Goal: Information Seeking & Learning: Understand process/instructions

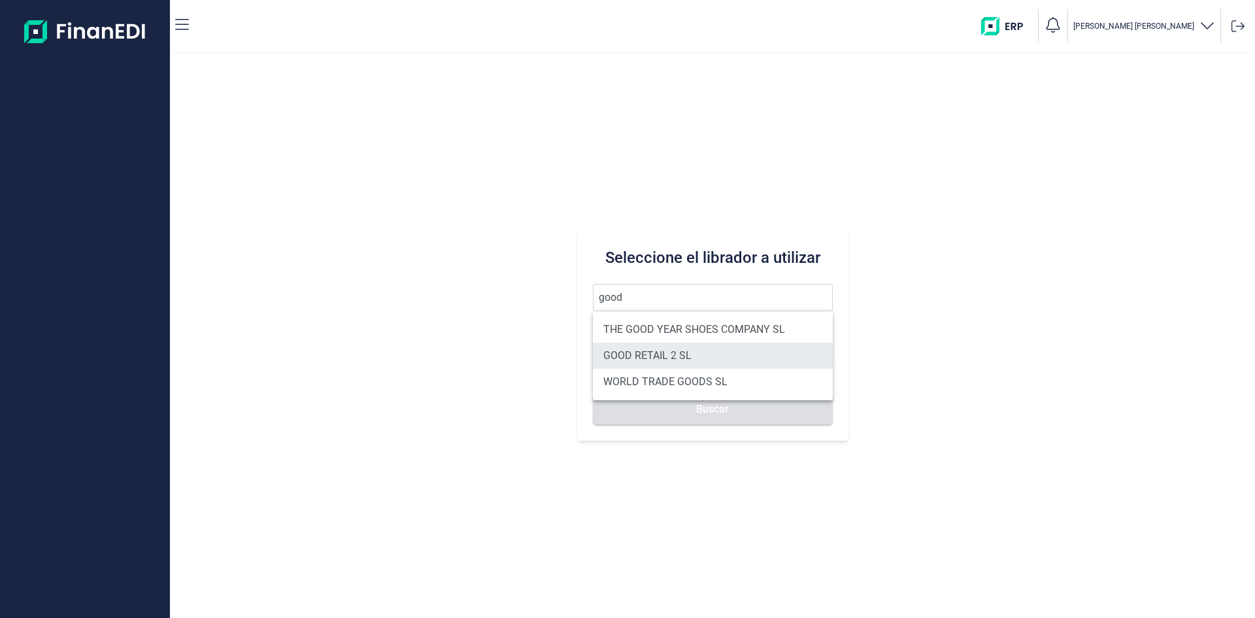
click at [689, 361] on li "GOOD RETAIL 2 SL" at bounding box center [713, 356] width 240 height 26
type input "GOOD RETAIL 2 SL"
type input "B05482914"
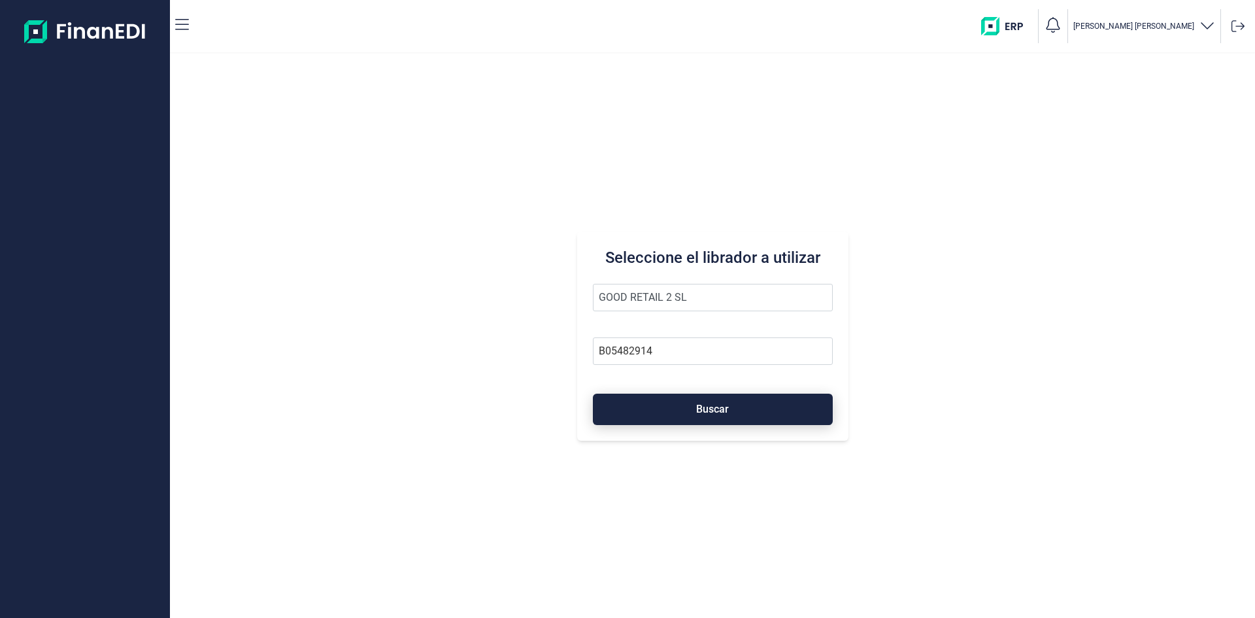
click at [717, 407] on span "Buscar" at bounding box center [712, 409] width 33 height 10
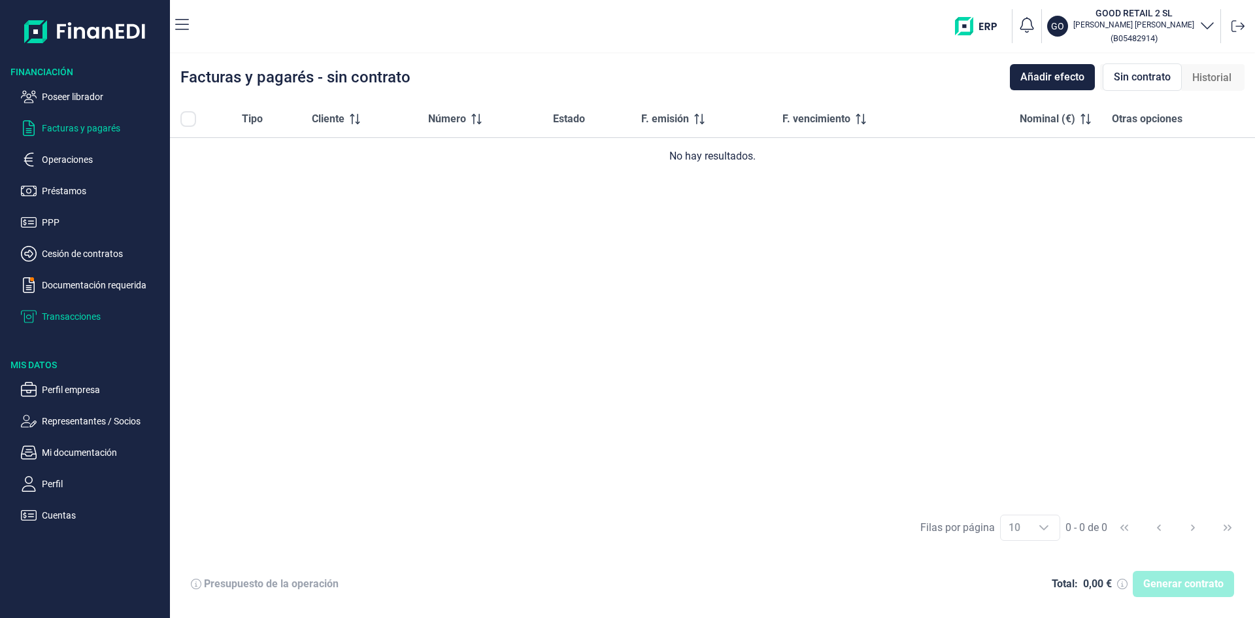
click at [93, 315] on p "Transacciones" at bounding box center [103, 317] width 123 height 16
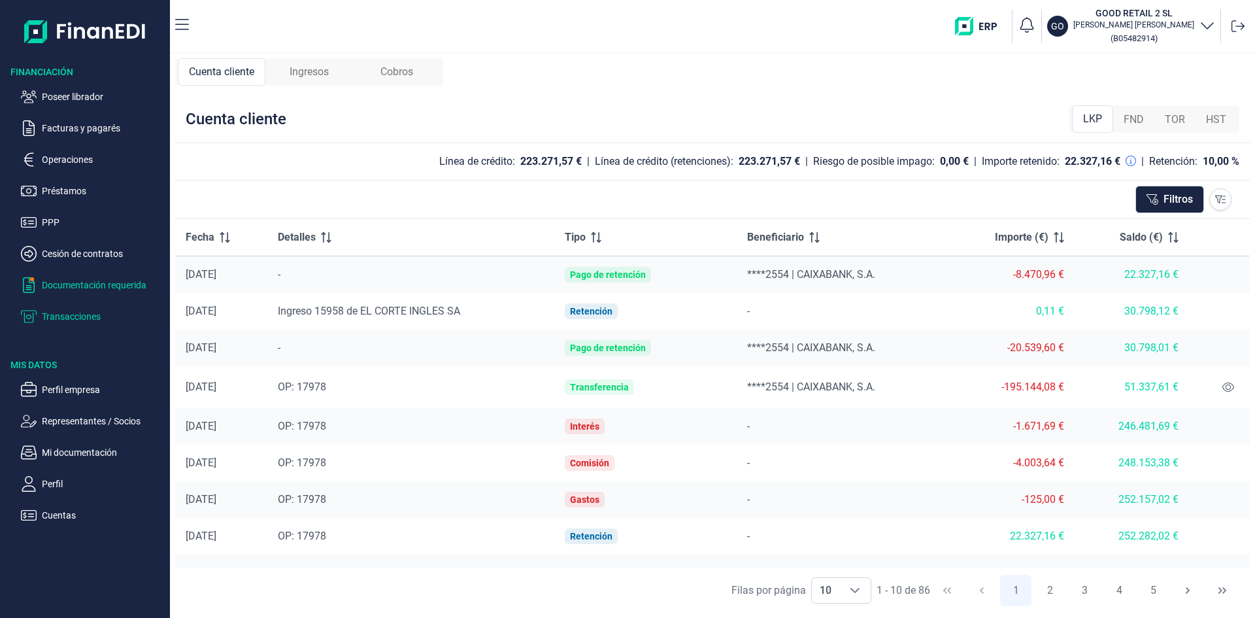
click at [103, 286] on p "Documentación requerida" at bounding box center [103, 285] width 123 height 16
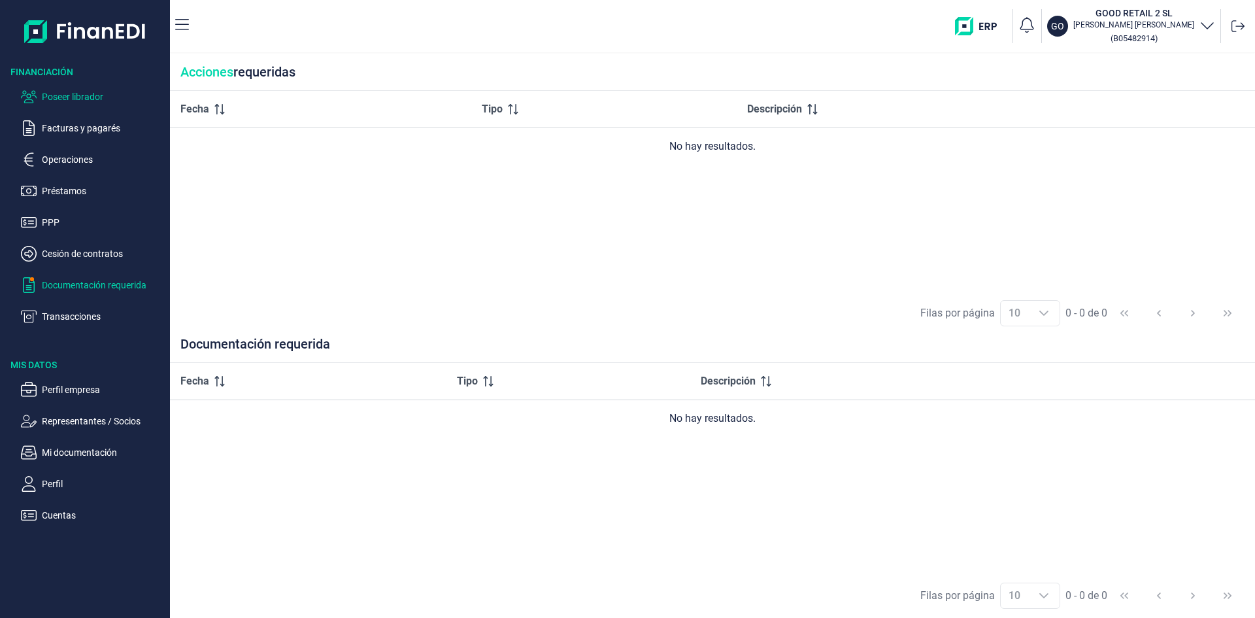
click at [82, 95] on p "Poseer librador" at bounding box center [103, 97] width 123 height 16
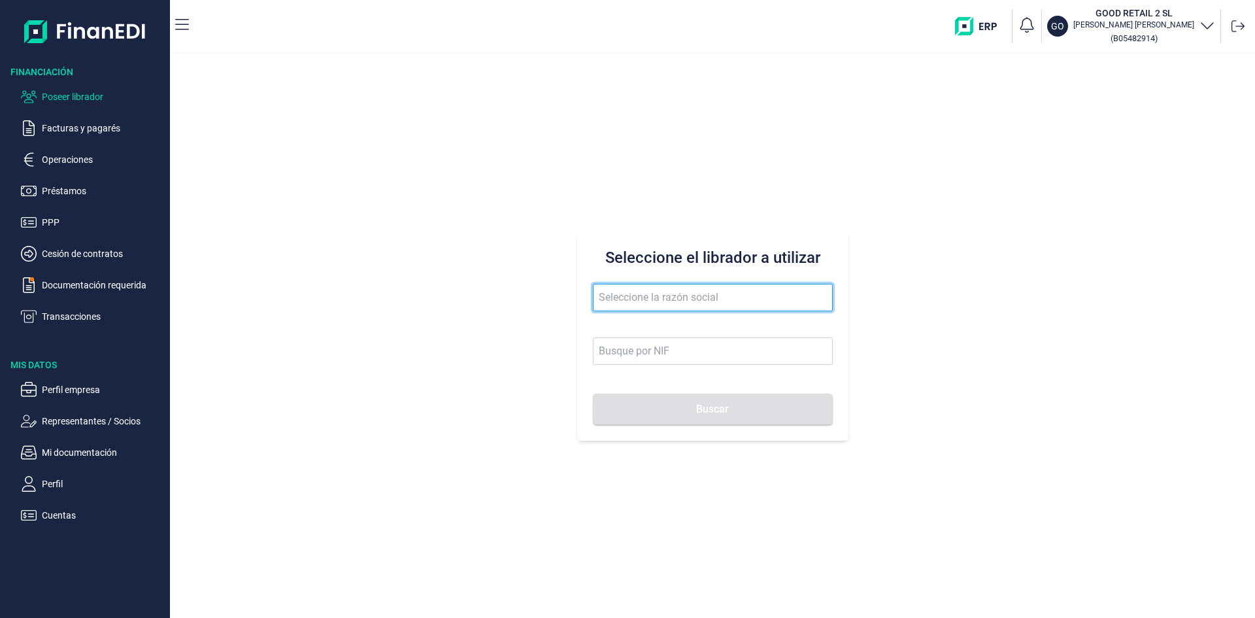
click at [643, 299] on input "text" at bounding box center [713, 297] width 240 height 27
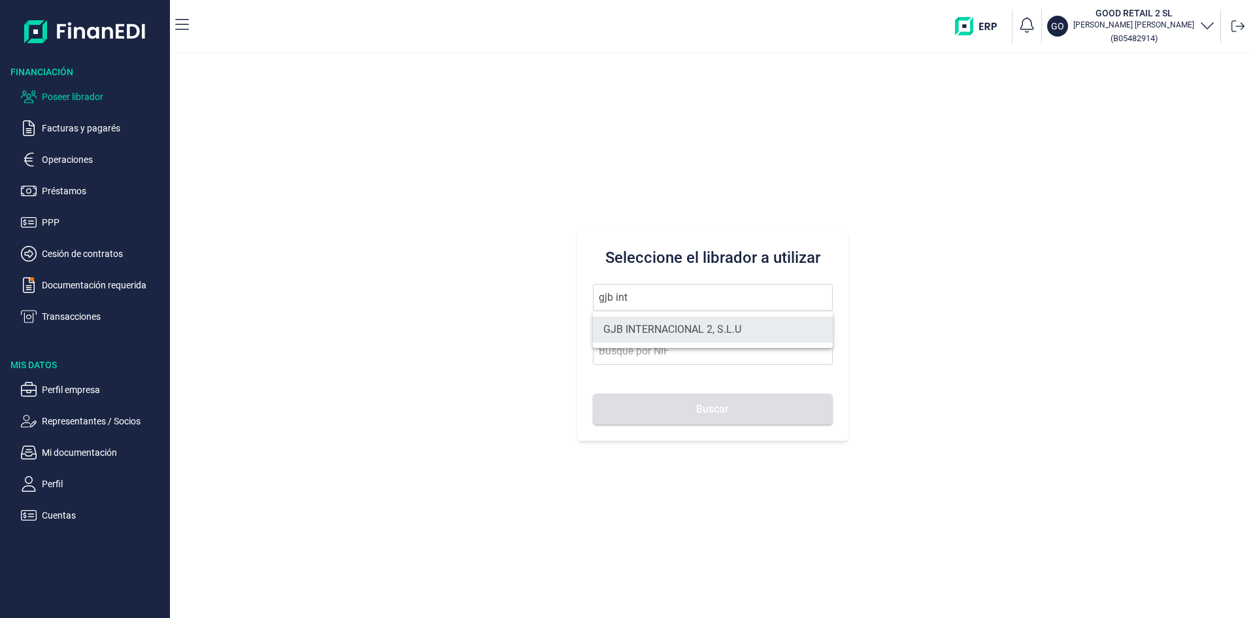
click at [683, 322] on li "GJB INTERNACIONAL 2, S.L.U" at bounding box center [713, 329] width 240 height 26
type input "GJB INTERNACIONAL 2, S.L.U"
type input "B05482971"
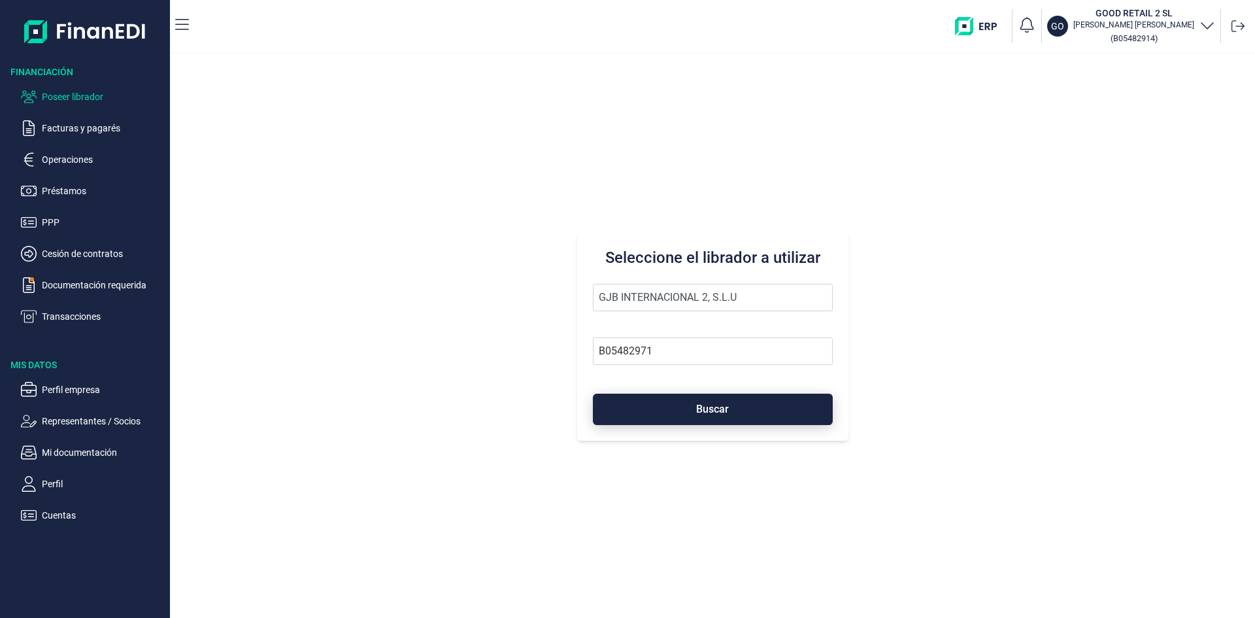
click at [710, 406] on span "Buscar" at bounding box center [712, 409] width 33 height 10
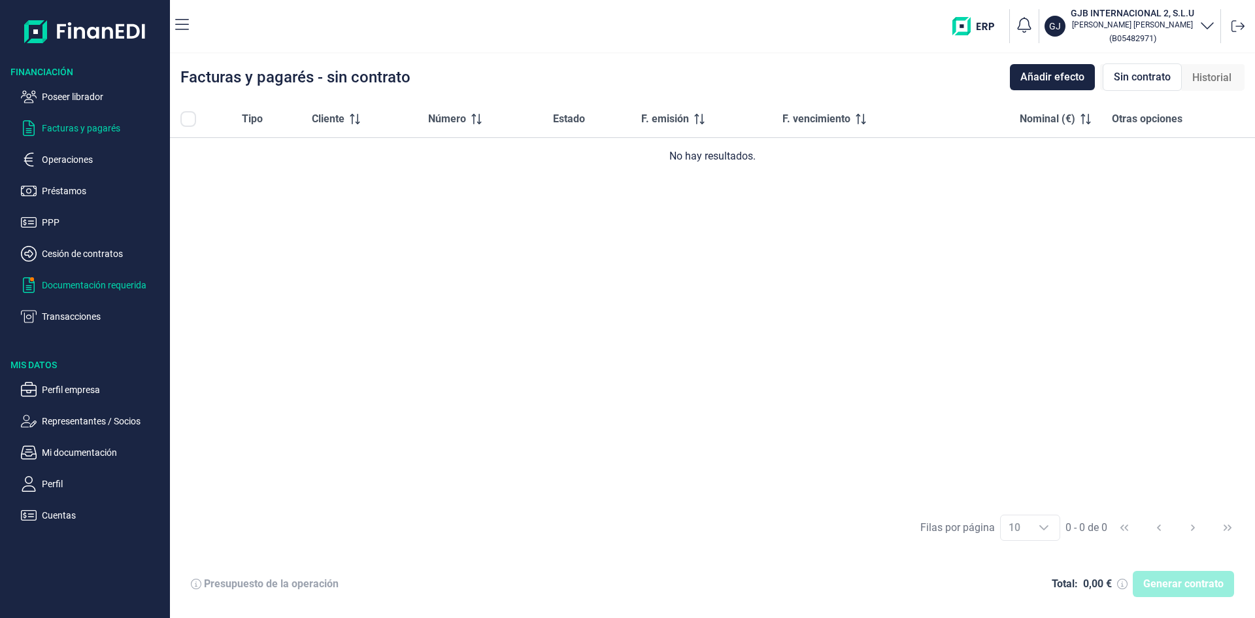
click at [124, 284] on p "Documentación requerida" at bounding box center [103, 285] width 123 height 16
